Goal: Check status: Check status

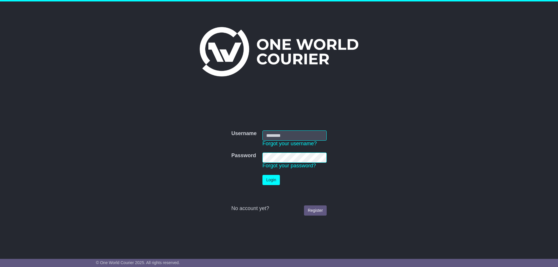
type input "**********"
drag, startPoint x: 269, startPoint y: 181, endPoint x: 141, endPoint y: 132, distance: 137.4
click at [267, 178] on button "Login" at bounding box center [270, 180] width 17 height 10
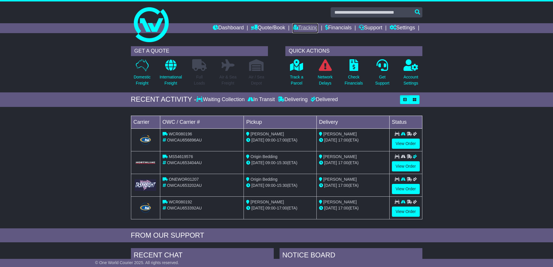
click at [304, 25] on link "Tracking" at bounding box center [305, 28] width 26 height 10
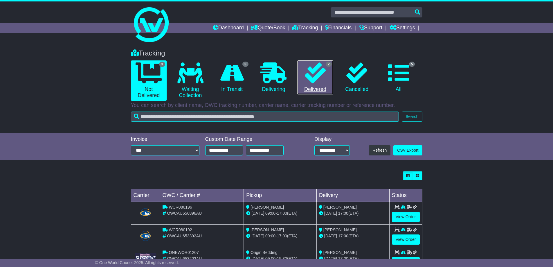
click at [320, 77] on icon at bounding box center [315, 72] width 21 height 21
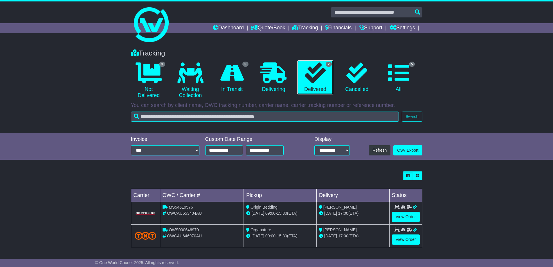
scroll to position [1, 0]
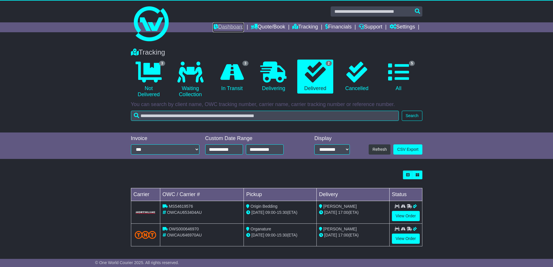
click at [221, 25] on link "Dashboard" at bounding box center [228, 27] width 31 height 10
